Goal: Task Accomplishment & Management: Manage account settings

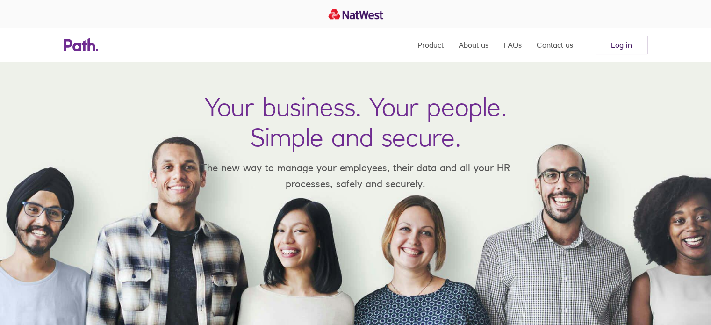
click at [604, 36] on link "Log in" at bounding box center [621, 45] width 52 height 19
click at [618, 41] on link "Log in" at bounding box center [621, 45] width 52 height 19
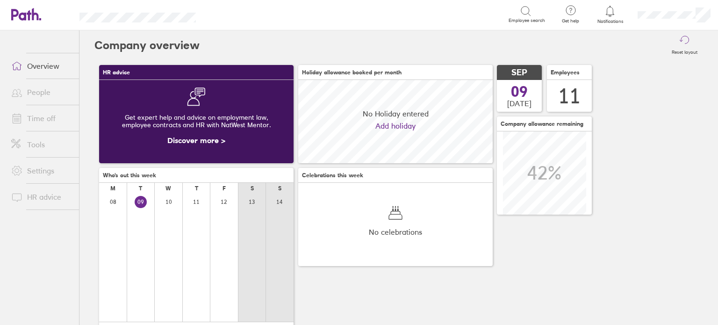
scroll to position [83, 194]
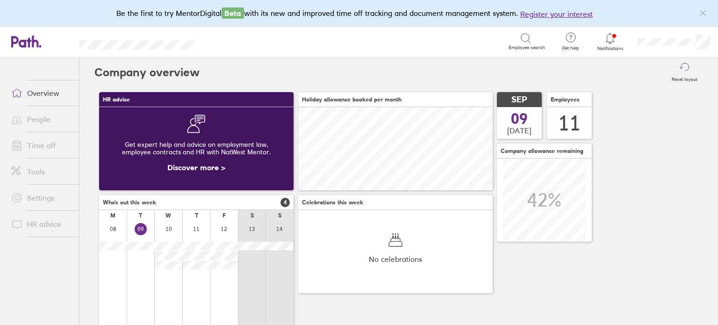
click at [45, 147] on link "Time off" at bounding box center [41, 145] width 75 height 19
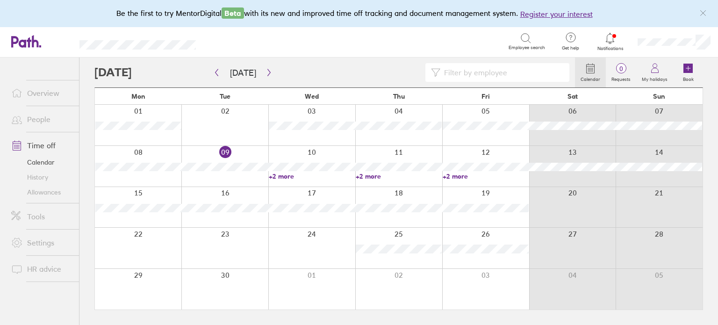
click at [35, 121] on link "People" at bounding box center [41, 119] width 75 height 19
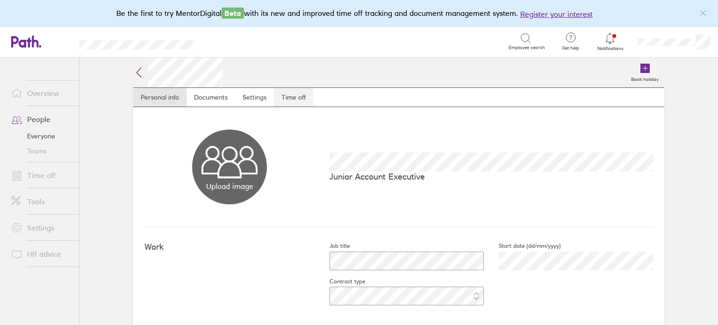
click at [303, 96] on link "Time off" at bounding box center [293, 97] width 39 height 19
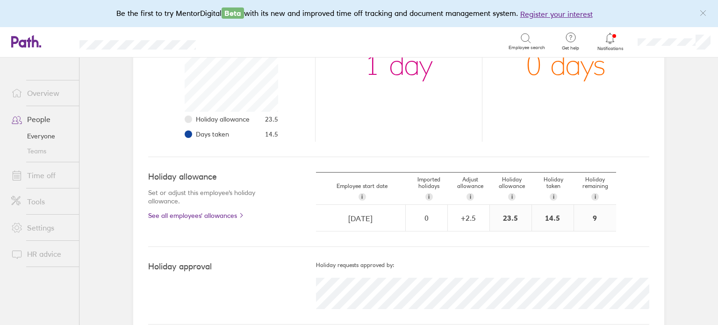
scroll to position [183, 0]
